Goal: Find specific page/section: Find specific page/section

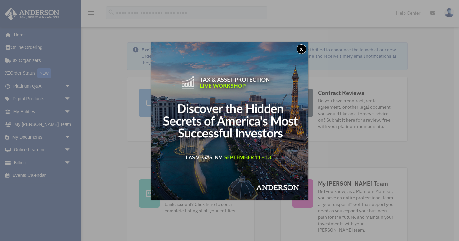
click at [300, 48] on button "x" at bounding box center [301, 49] width 10 height 10
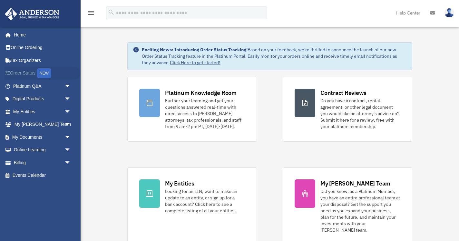
click at [18, 73] on link "Order Status NEW" at bounding box center [43, 73] width 76 height 13
click at [68, 134] on span "arrow_drop_down" at bounding box center [70, 136] width 13 height 13
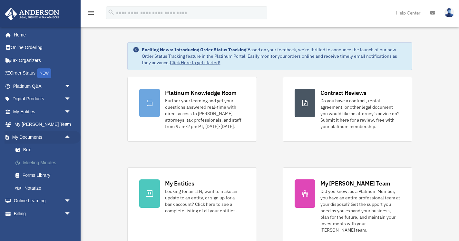
click at [40, 166] on link "Meeting Minutes" at bounding box center [45, 162] width 72 height 13
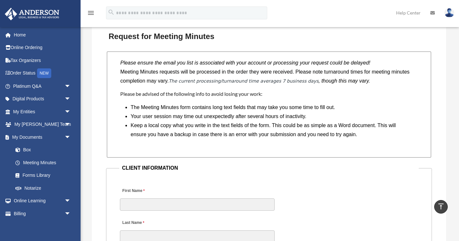
scroll to position [509, 0]
